Goal: Communication & Community: Participate in discussion

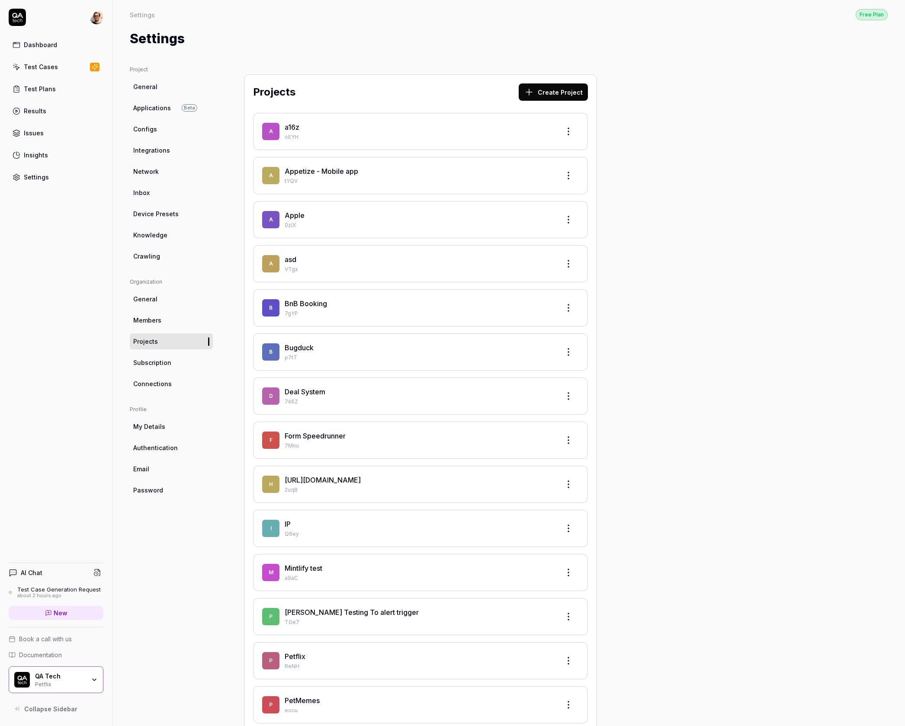
click at [53, 569] on div "AI Chat" at bounding box center [56, 573] width 95 height 13
click at [101, 572] on button at bounding box center [97, 573] width 12 height 12
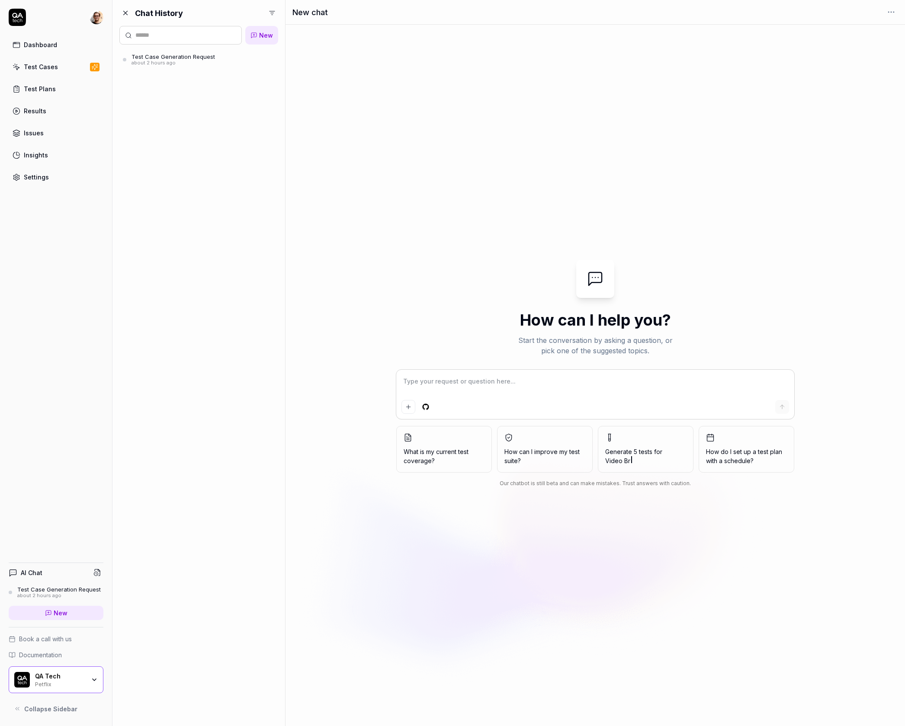
click at [270, 12] on html "Dashboard Test Cases Test Plans Results Issues Insights Settings AI Chat Test C…" at bounding box center [452, 363] width 905 height 726
click at [211, 48] on div "Everyone's" at bounding box center [242, 49] width 68 height 19
click at [272, 12] on html "Dashboard Test Cases Test Plans Results Issues Insights Settings AI Chat Test C…" at bounding box center [452, 363] width 905 height 726
click at [216, 28] on button "button" at bounding box center [217, 30] width 9 height 9
click at [225, 5] on div "Chat History New Test Case Generation Request about 2 hours ago" at bounding box center [198, 363] width 173 height 726
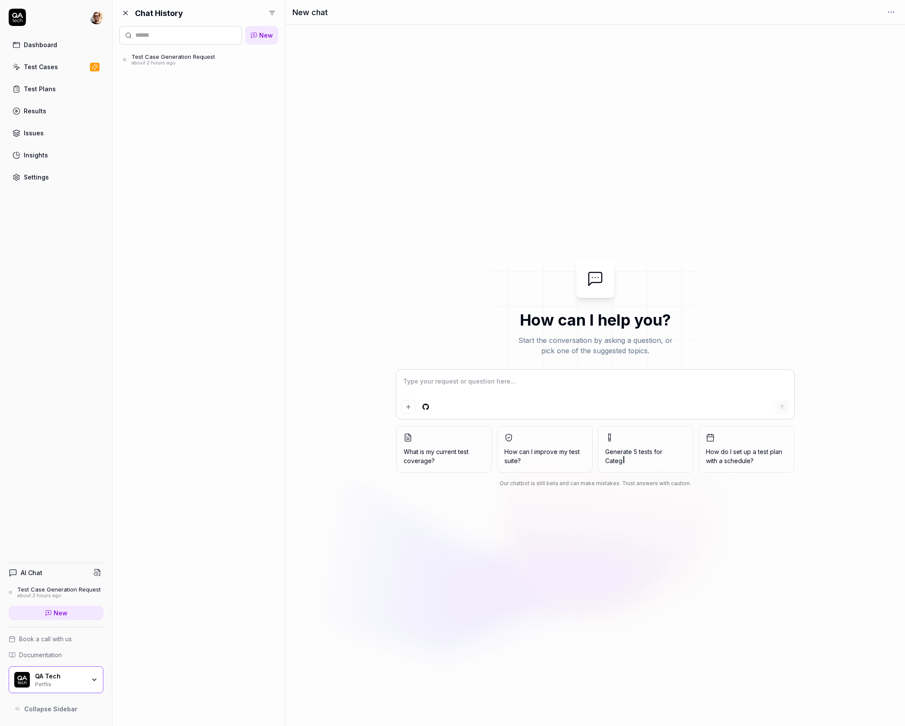
click at [264, 14] on div "Chat History" at bounding box center [198, 13] width 159 height 12
click at [268, 12] on html "Dashboard Test Cases Test Plans Results Issues Insights Settings AI Chat Test C…" at bounding box center [452, 363] width 905 height 726
click at [228, 48] on div "Everyone's" at bounding box center [235, 49] width 45 height 9
click at [267, 8] on div at bounding box center [272, 13] width 12 height 12
click at [269, 9] on html "Dashboard Test Cases Test Plans Results Issues Insights Settings AI Chat Test C…" at bounding box center [452, 363] width 905 height 726
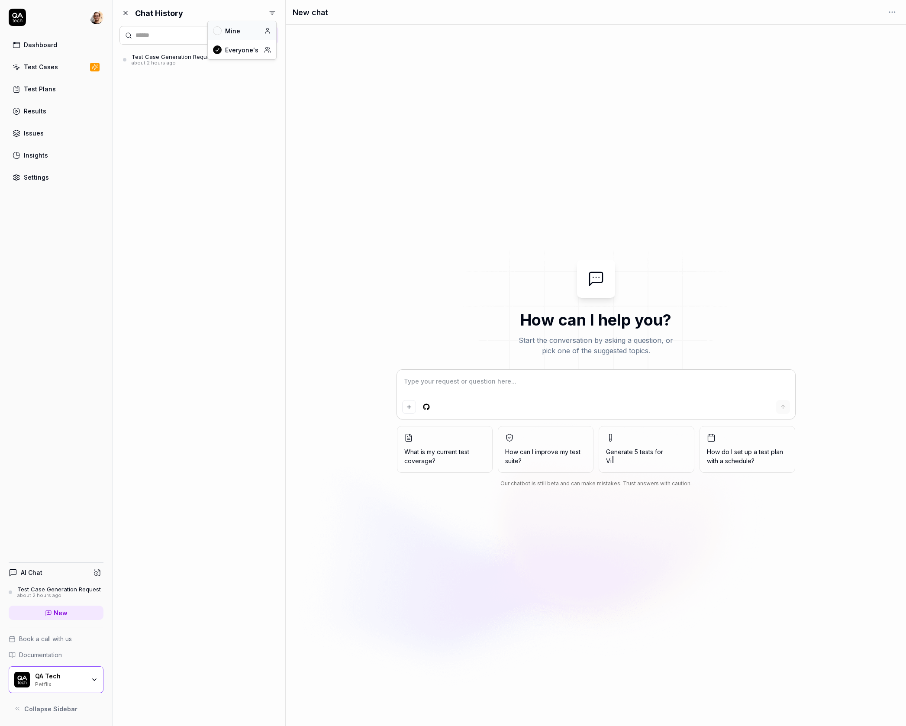
type textarea "*"
